Goal: Task Accomplishment & Management: Use online tool/utility

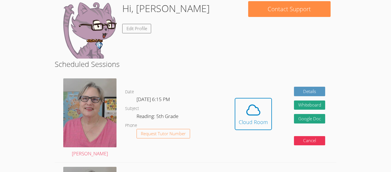
scroll to position [106, 0]
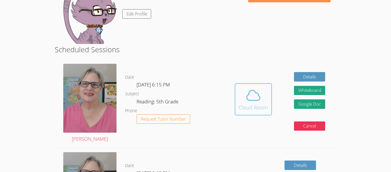
click at [247, 90] on icon at bounding box center [253, 95] width 16 height 16
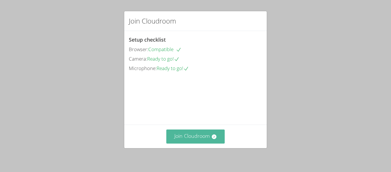
click at [187, 142] on button "Join Cloudroom" at bounding box center [195, 136] width 59 height 14
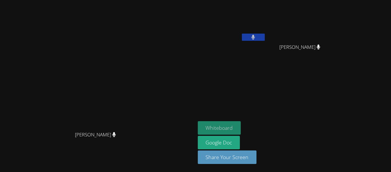
click at [241, 125] on button "Whiteboard" at bounding box center [219, 127] width 43 height 13
